Goal: Navigation & Orientation: Find specific page/section

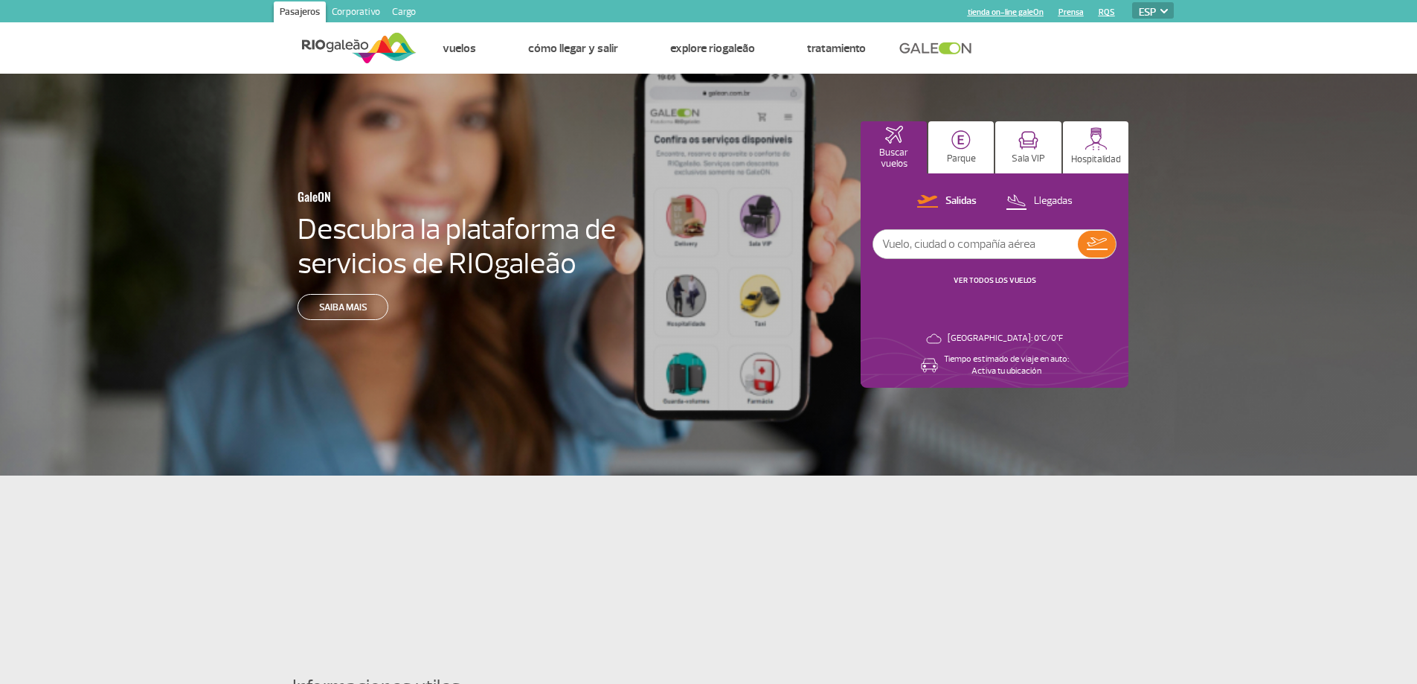
select select "es"
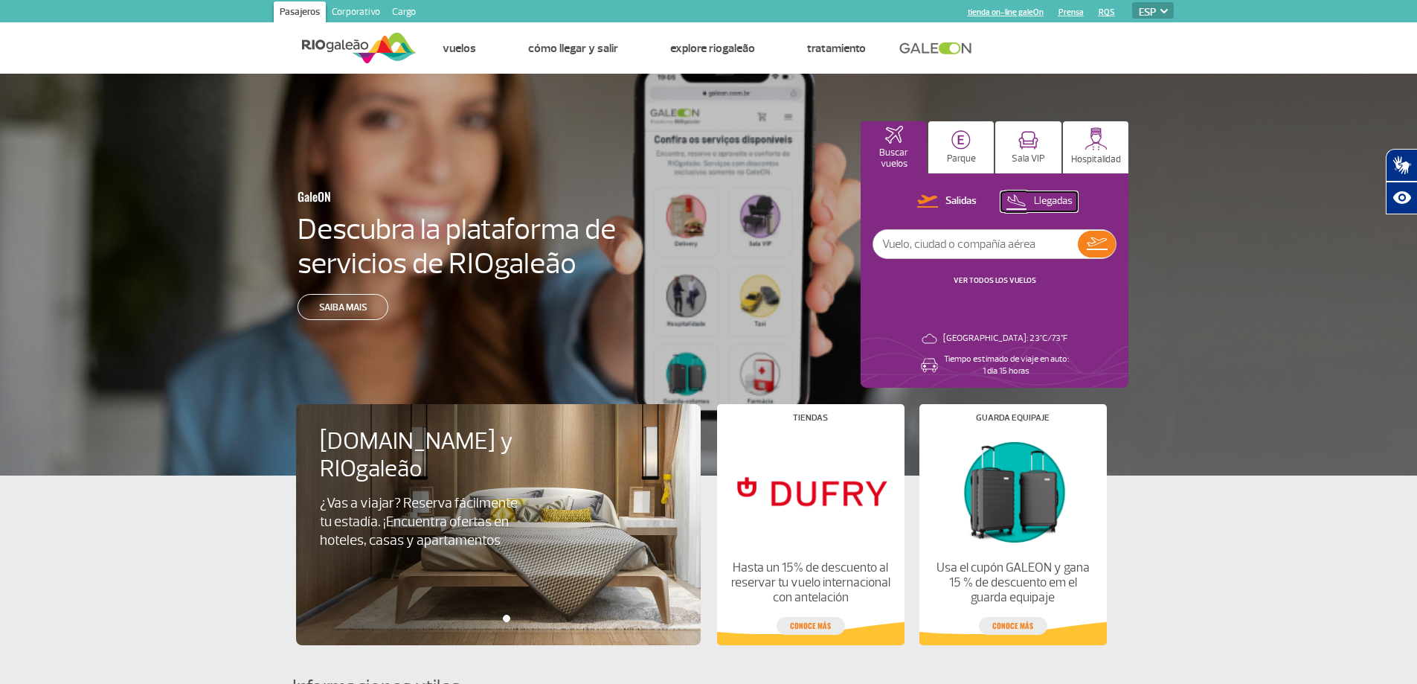
click at [1058, 196] on p "Llegadas" at bounding box center [1053, 201] width 39 height 14
click at [992, 245] on input "text" at bounding box center [975, 244] width 205 height 28
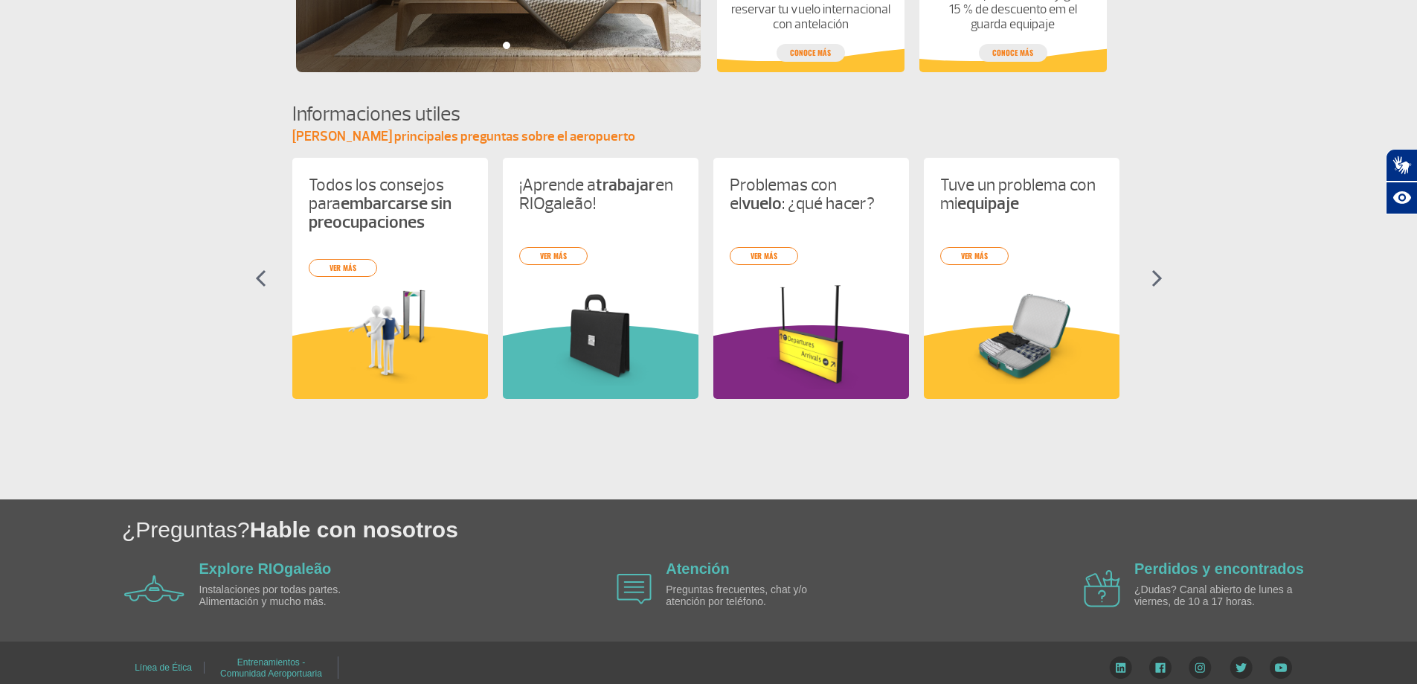
scroll to position [585, 0]
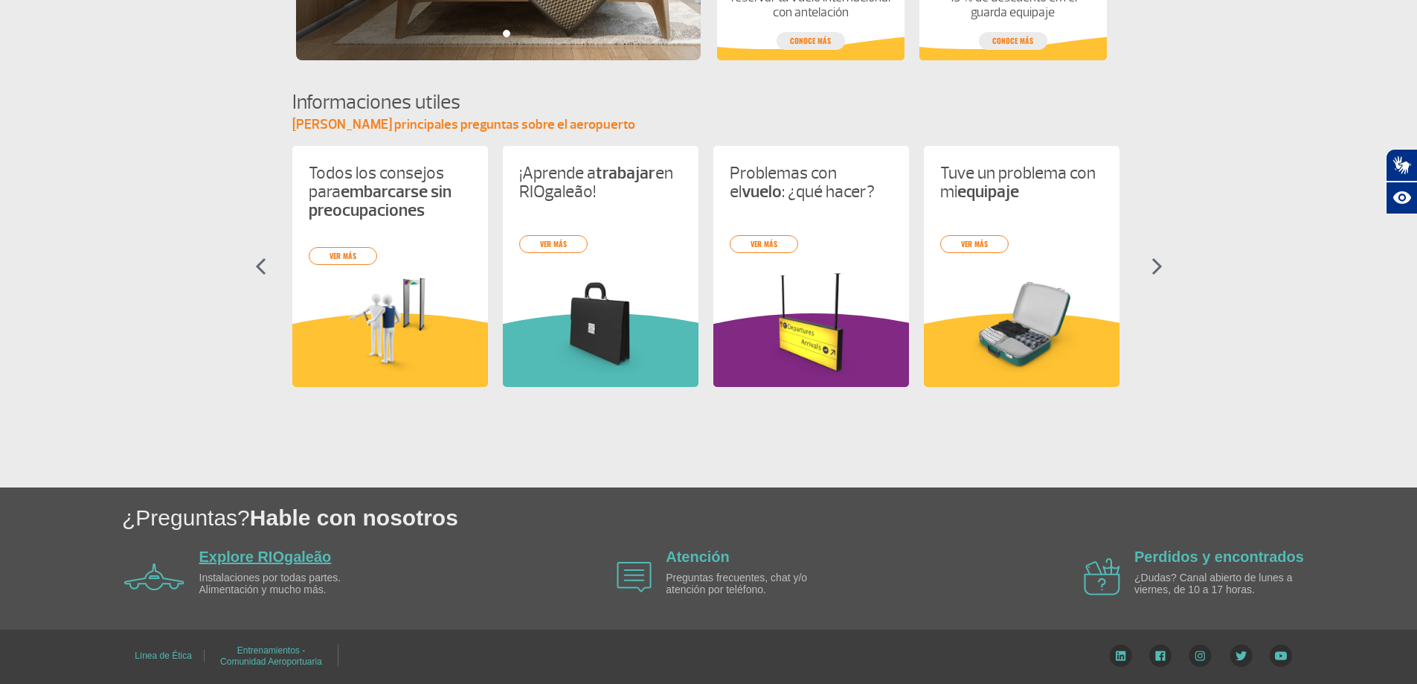
click at [286, 554] on link "Explore RIOgaleão" at bounding box center [265, 556] width 132 height 16
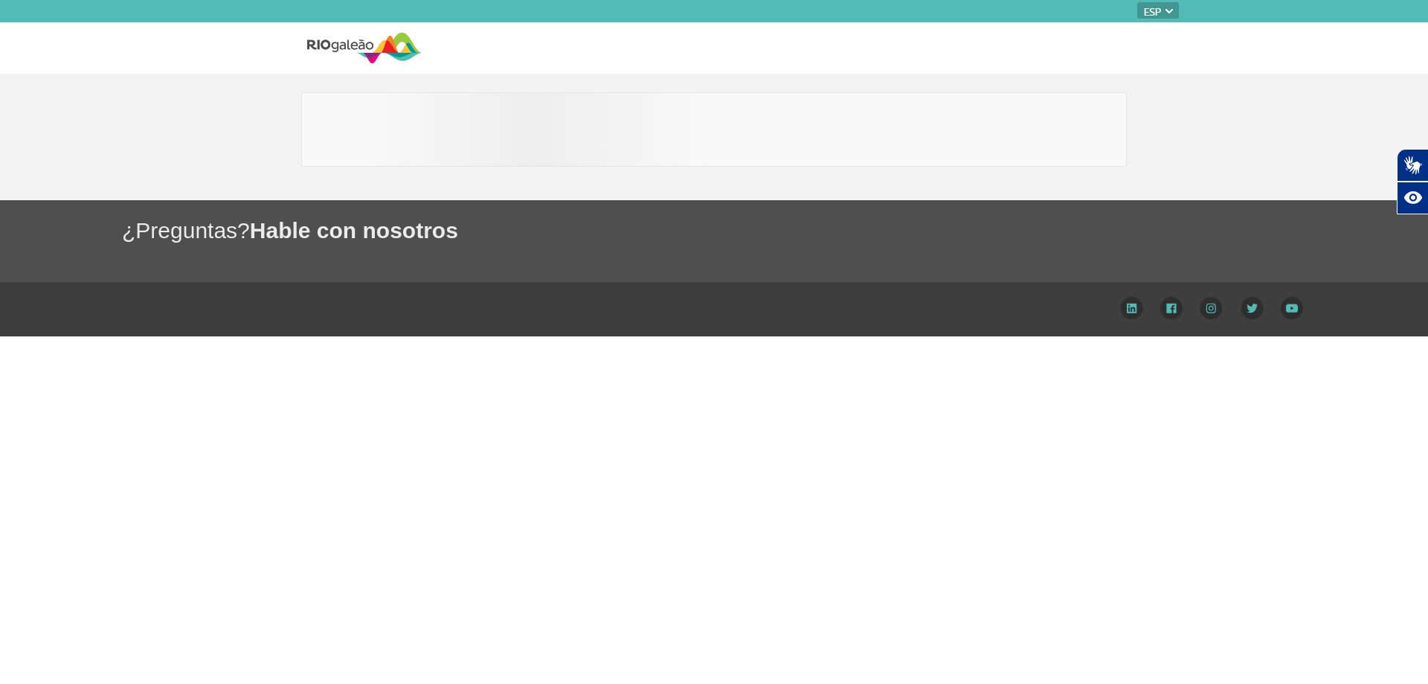
select select "es"
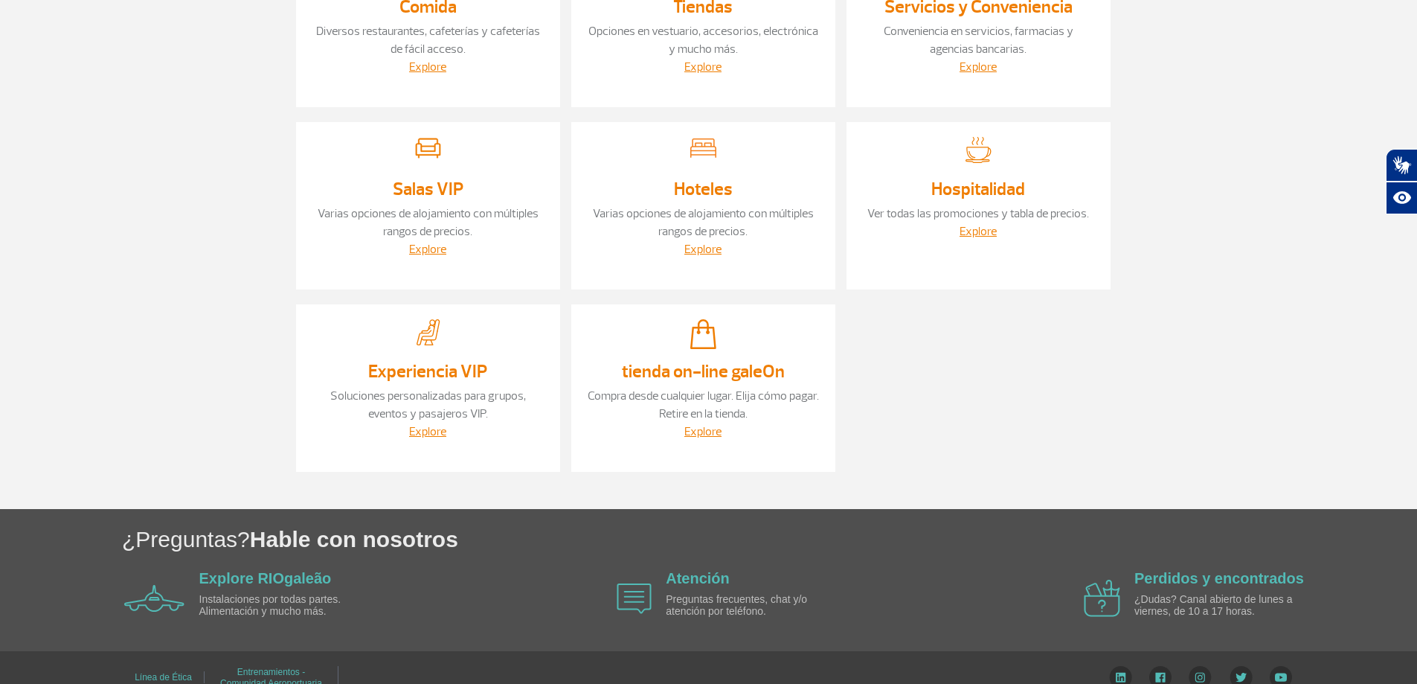
scroll to position [289, 0]
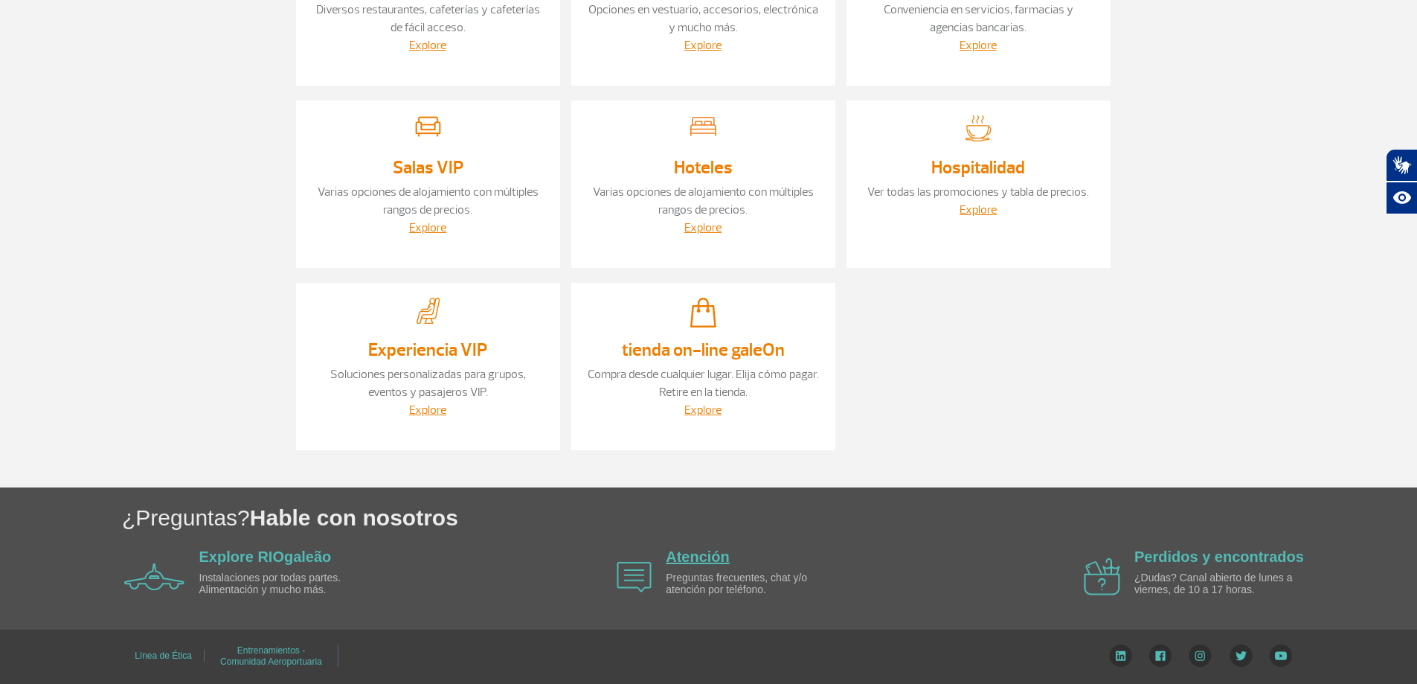
click at [691, 561] on link "Atención" at bounding box center [698, 556] width 64 height 16
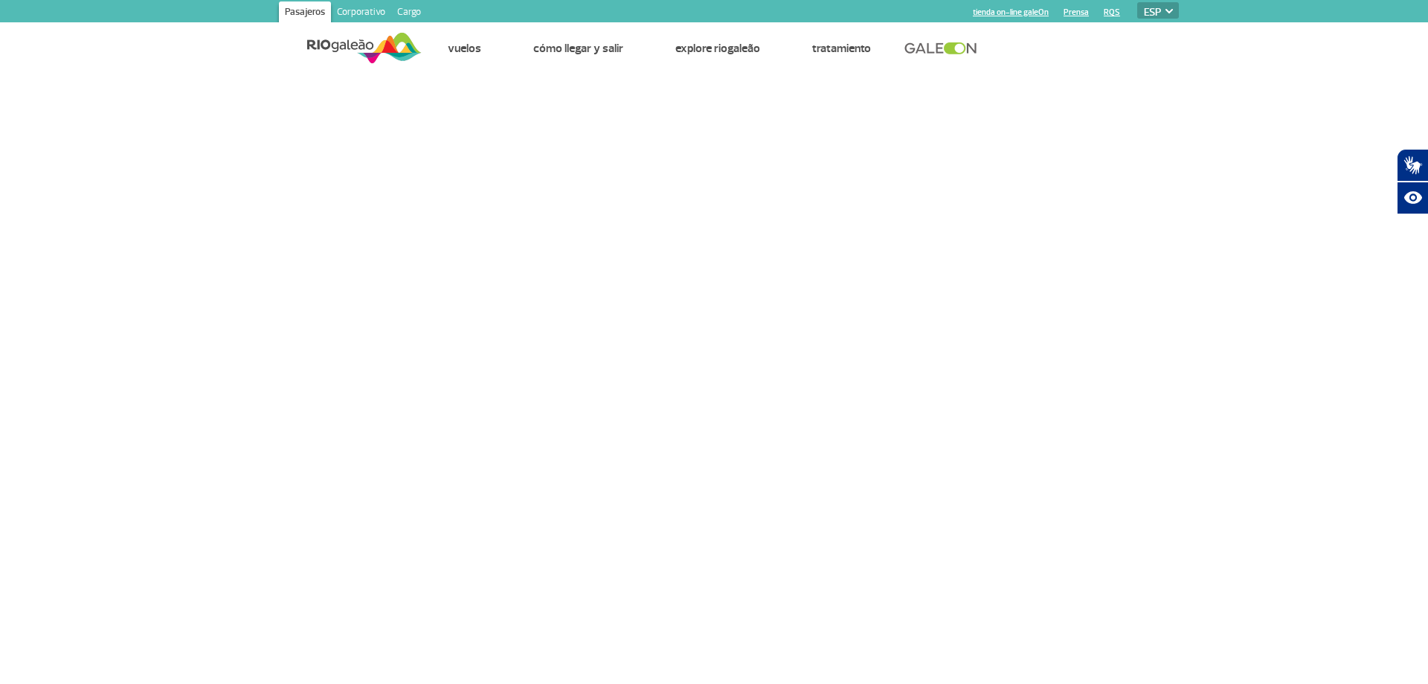
select select "es"
click at [305, 12] on link "Pasajeros" at bounding box center [305, 13] width 52 height 24
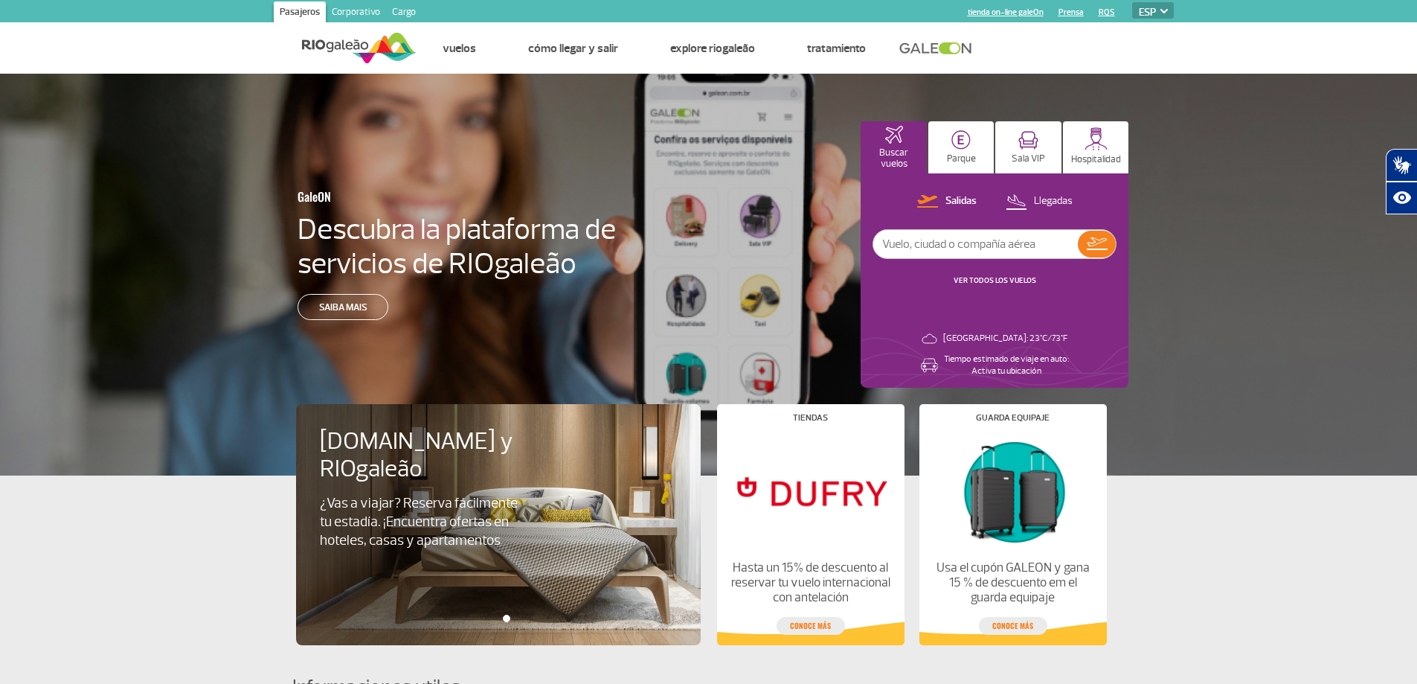
click at [363, 9] on link "Corporativo" at bounding box center [356, 13] width 60 height 24
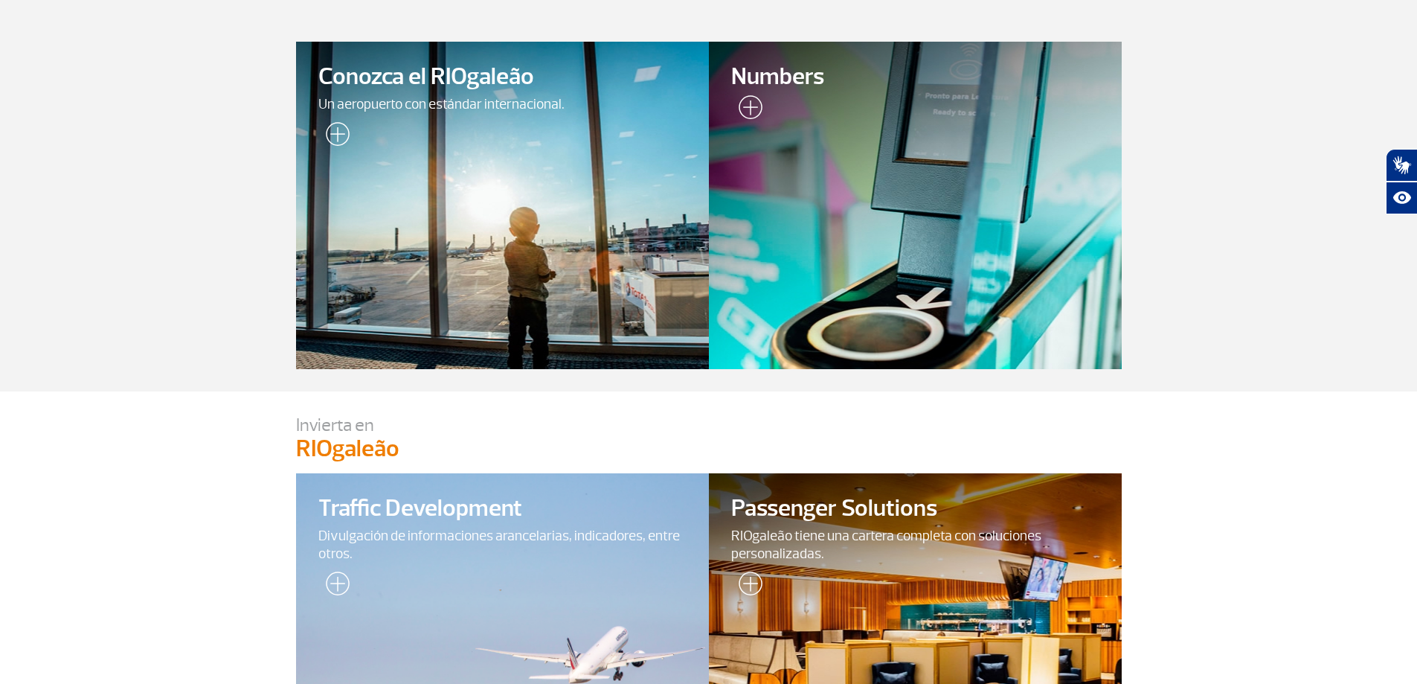
scroll to position [74, 0]
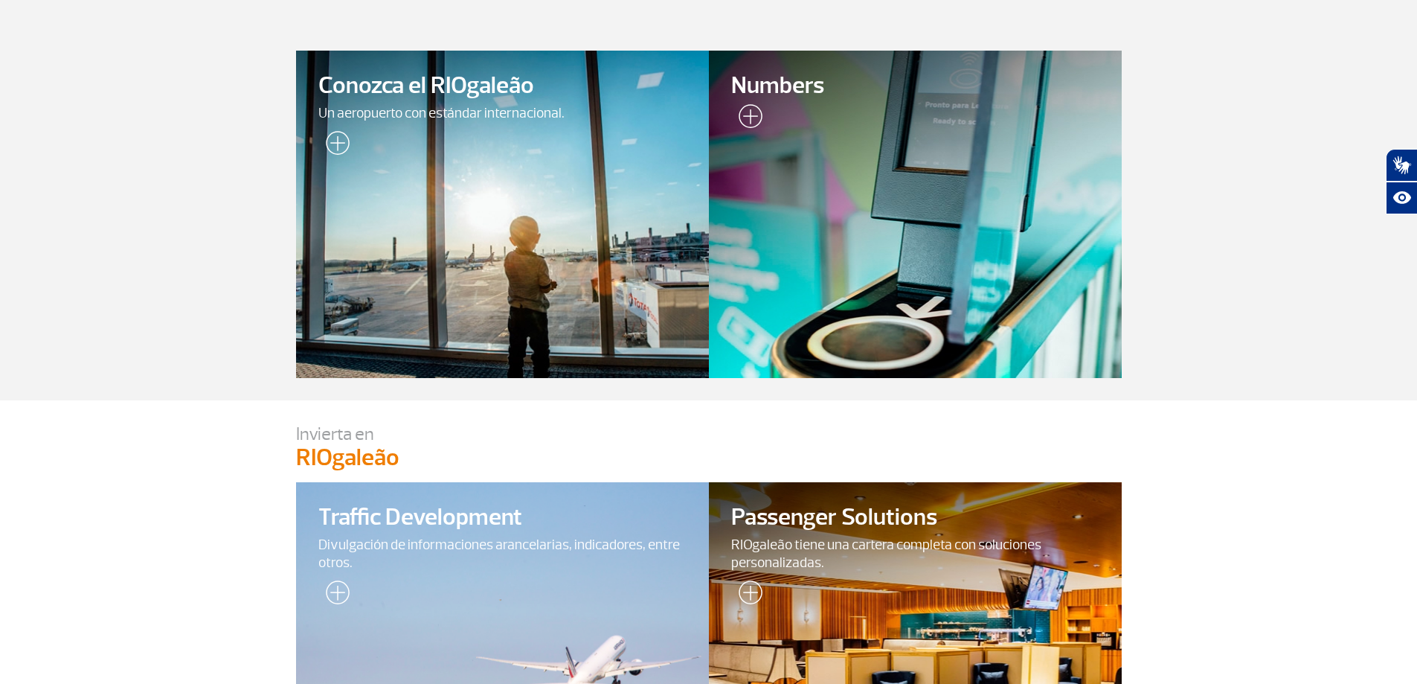
click at [456, 98] on span "Conozca el RIOgaleão" at bounding box center [502, 86] width 368 height 26
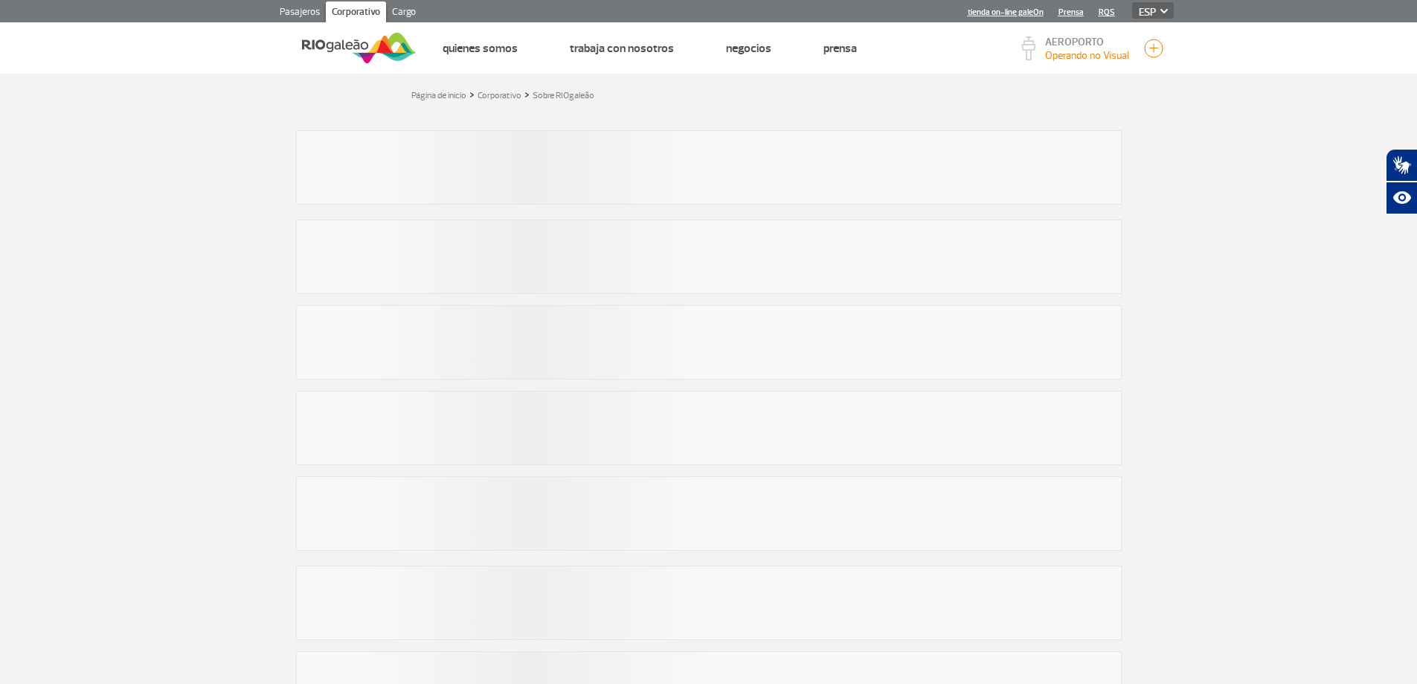
select select "es"
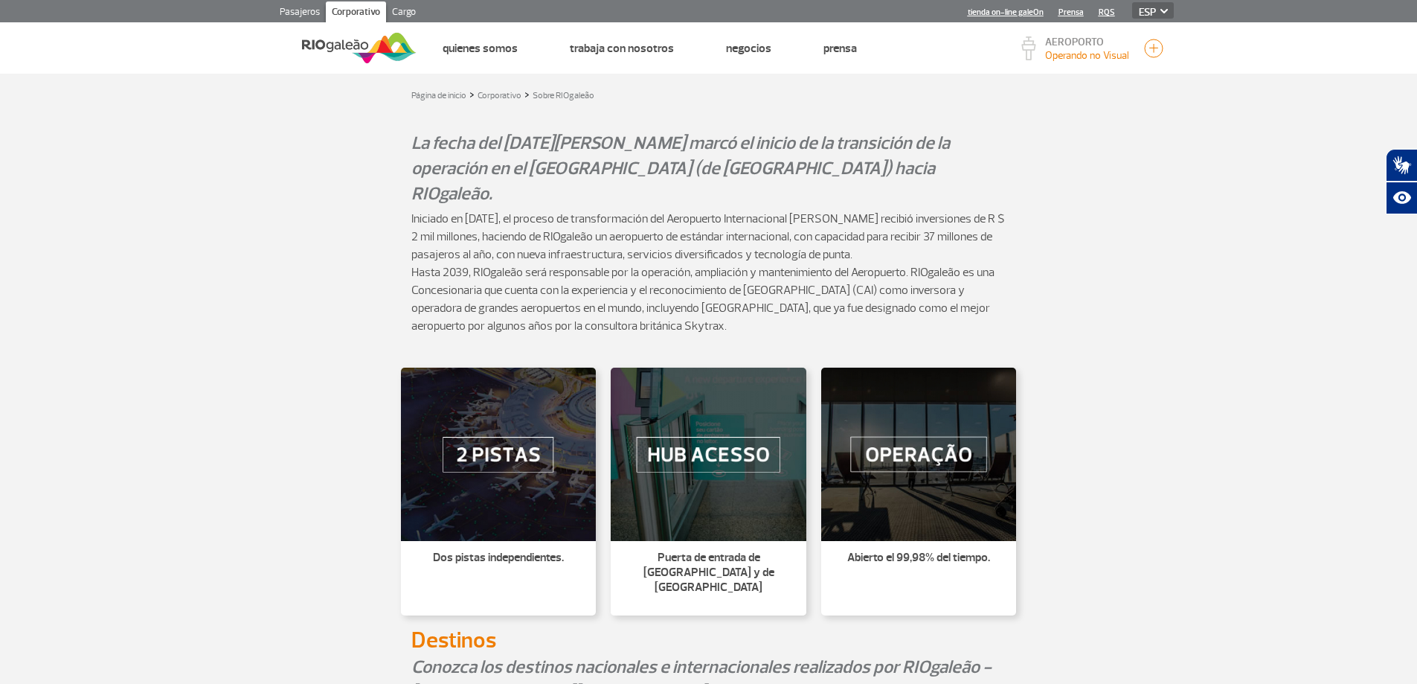
click at [360, 45] on img at bounding box center [359, 48] width 115 height 36
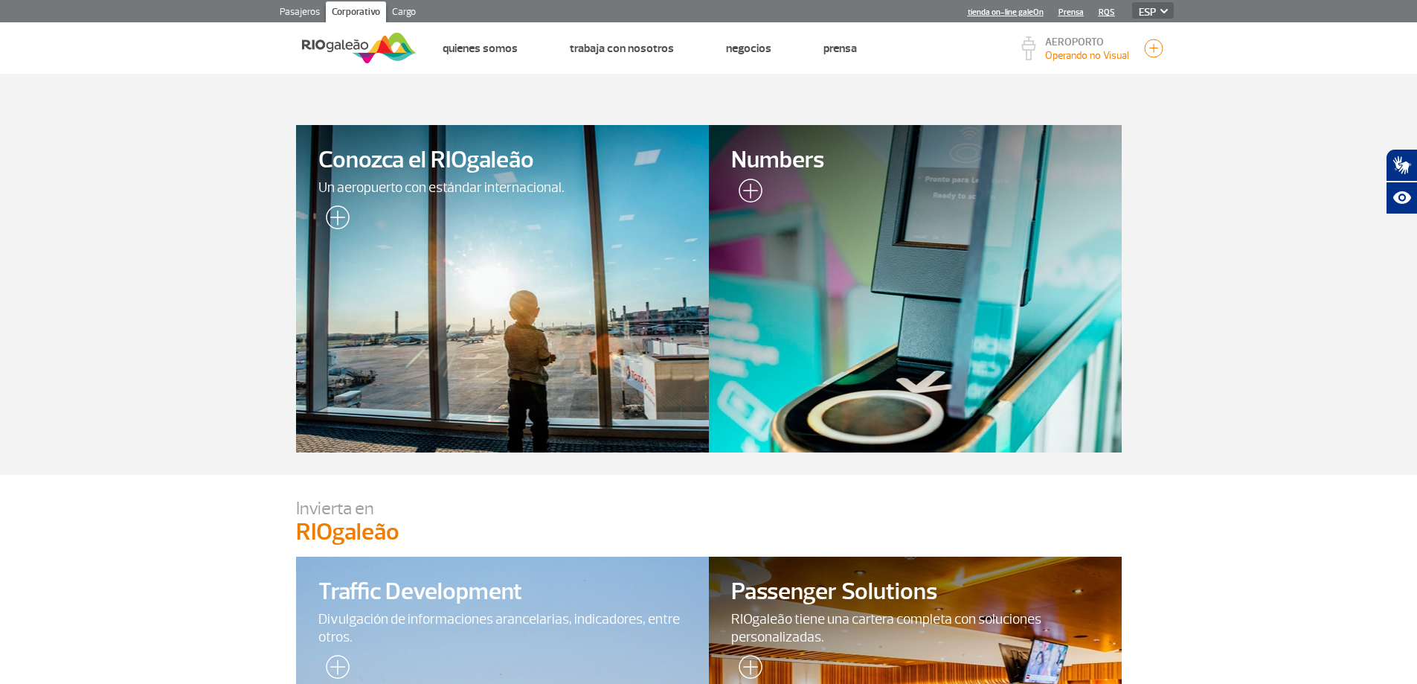
click at [300, 10] on link "Pasajeros" at bounding box center [300, 13] width 52 height 24
select select "es"
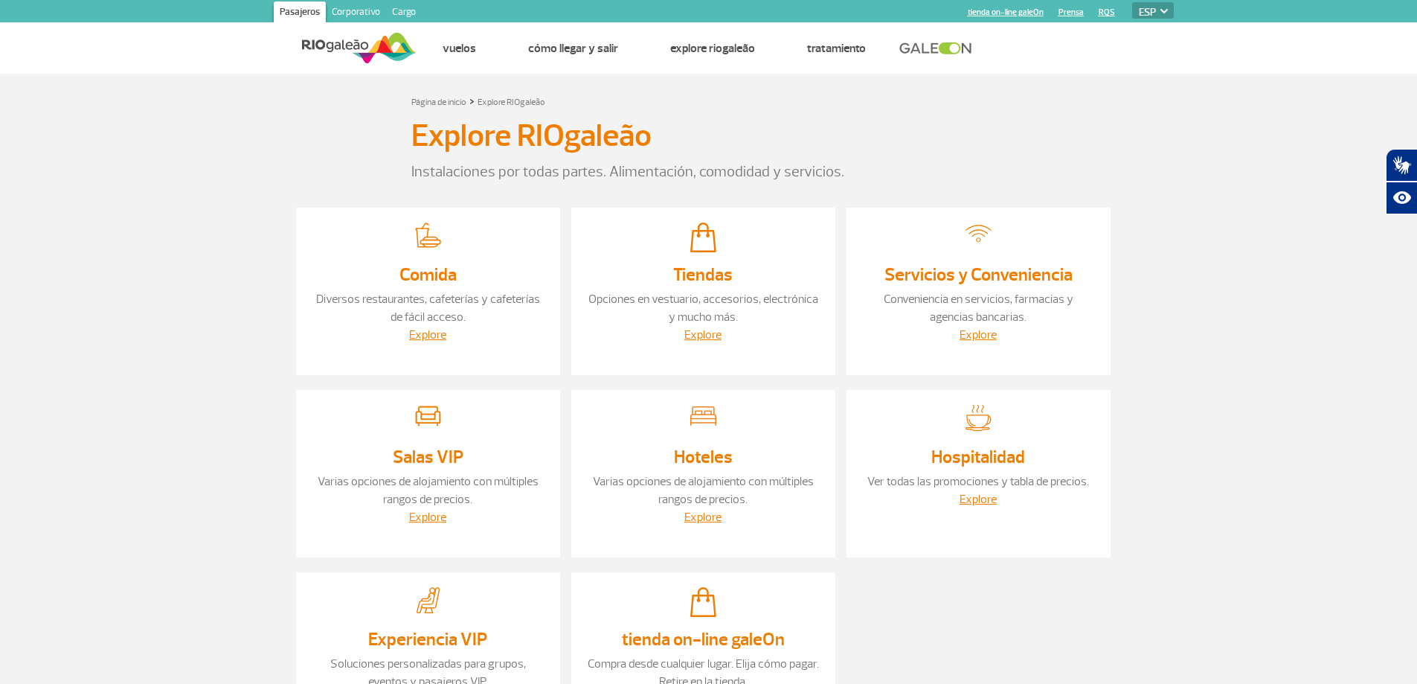
select select "es"
